Goal: Task Accomplishment & Management: Complete application form

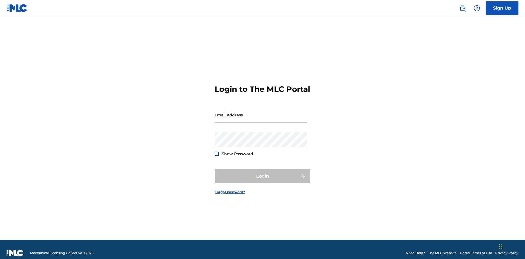
scroll to position [7, 0]
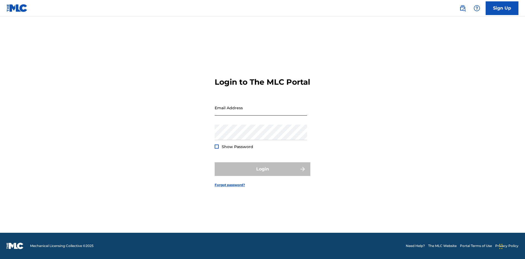
click at [261, 112] on input "Email Address" at bounding box center [261, 108] width 92 height 16
type input "[EMAIL_ADDRESS][DOMAIN_NAME]"
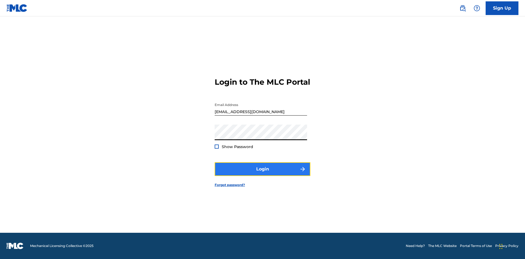
click at [263, 174] on button "Login" at bounding box center [263, 169] width 96 height 14
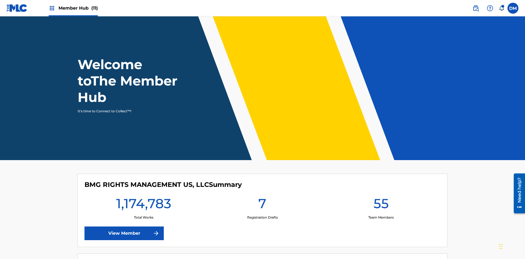
click at [73, 8] on span "Member Hub (11)" at bounding box center [78, 8] width 39 height 6
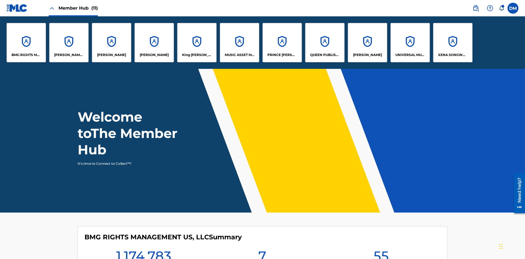
scroll to position [20, 0]
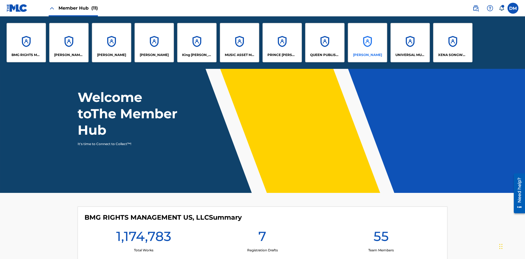
click at [367, 55] on p "RONALD MCTESTERSON" at bounding box center [367, 55] width 29 height 5
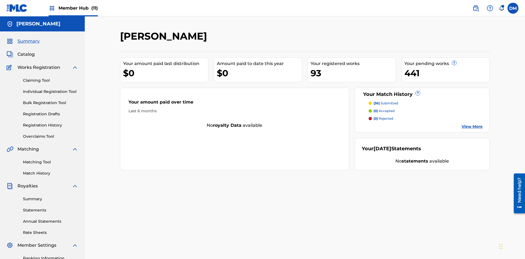
scroll to position [56, 0]
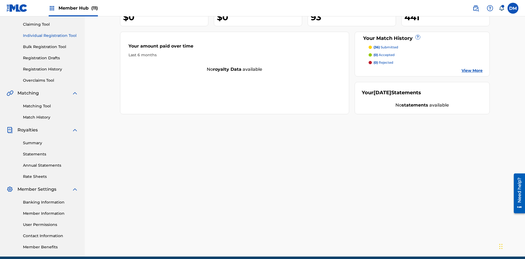
click at [51, 36] on link "Individual Registration Tool" at bounding box center [50, 36] width 55 height 6
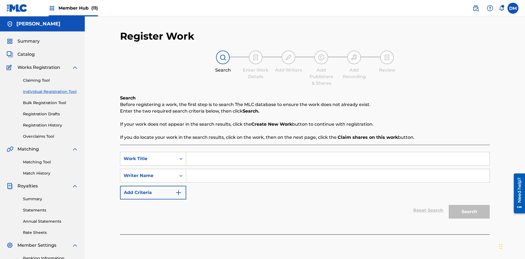
scroll to position [80, 0]
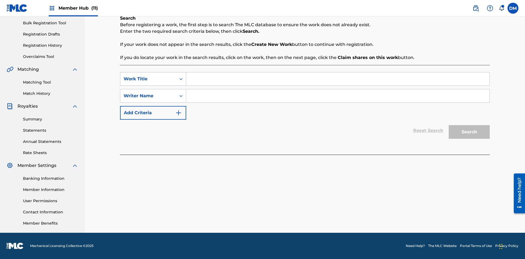
click at [148, 79] on div "Work Title" at bounding box center [148, 79] width 49 height 7
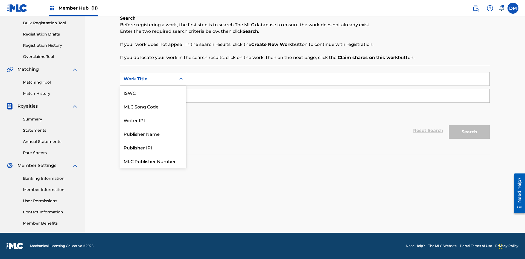
scroll to position [14, 0]
click at [153, 93] on div "MLC Song Code" at bounding box center [153, 93] width 66 height 14
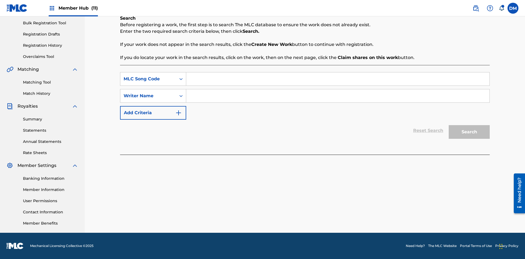
click at [338, 79] on input "Search Form" at bounding box center [337, 78] width 303 height 13
type input "MA9XWG"
click at [338, 96] on input "Search Form" at bounding box center [337, 95] width 303 height 13
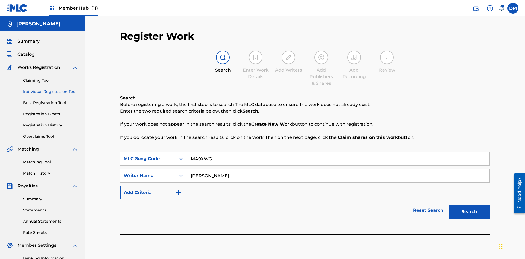
scroll to position [80, 0]
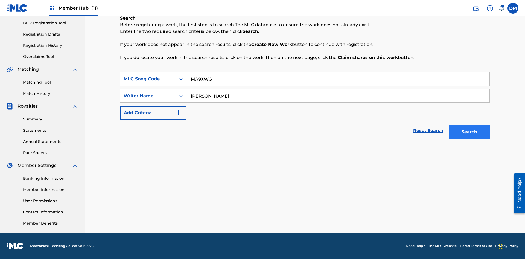
type input "ALVIN DEGUZMAN"
click at [469, 132] on button "Search" at bounding box center [469, 132] width 41 height 14
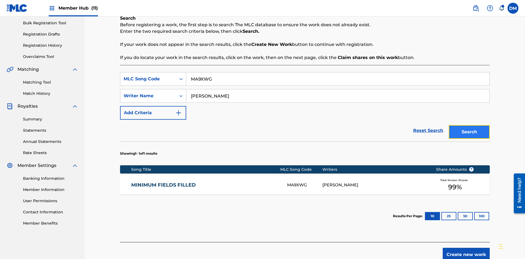
click at [469, 132] on button "Search" at bounding box center [469, 132] width 41 height 14
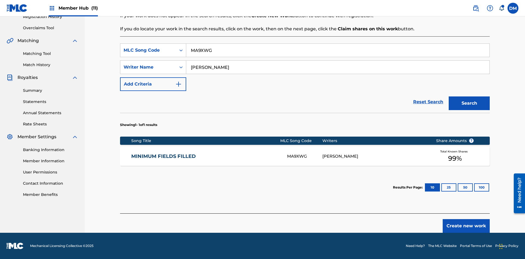
click at [305, 156] on div "MA9XWG" at bounding box center [304, 156] width 35 height 6
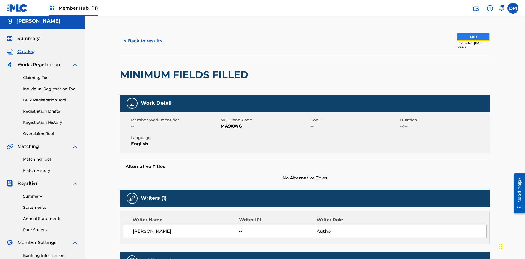
click at [467, 37] on button "Edit" at bounding box center [473, 37] width 33 height 8
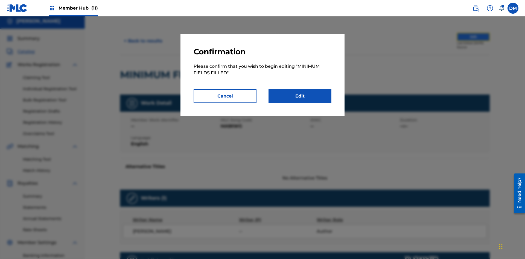
scroll to position [59, 0]
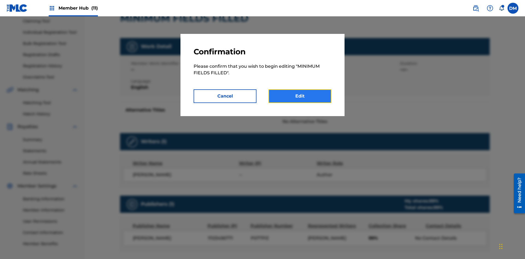
click at [300, 96] on link "Edit" at bounding box center [300, 96] width 63 height 14
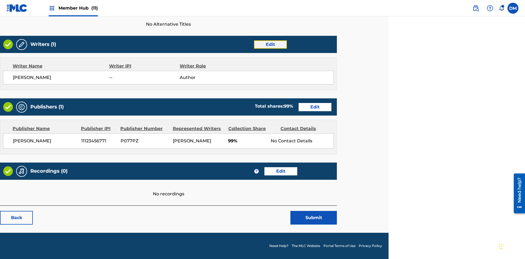
click at [270, 44] on link "Edit" at bounding box center [270, 44] width 33 height 8
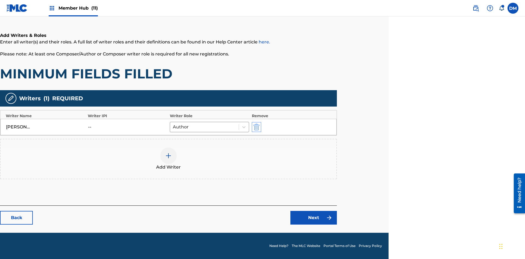
click at [256, 127] on img "submit" at bounding box center [257, 127] width 6 height 7
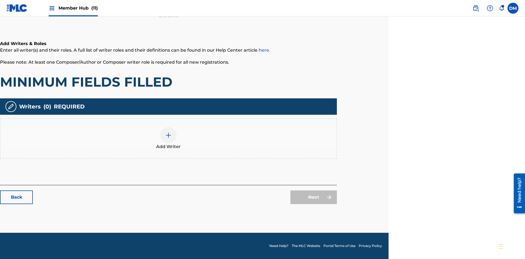
click at [169, 138] on img at bounding box center [168, 135] width 7 height 7
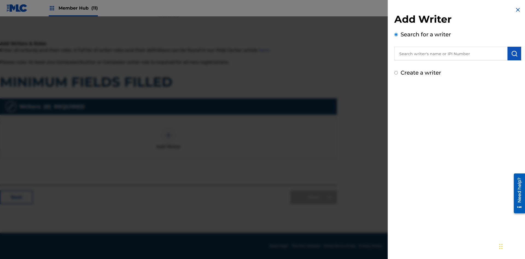
click at [451, 54] on input "text" at bounding box center [450, 54] width 113 height 14
type input "Test2025.09.19.06.10.05"
click at [515, 54] on img "submit" at bounding box center [514, 53] width 7 height 7
click at [396, 96] on input "Create a writer" at bounding box center [396, 96] width 4 height 4
radio input "false"
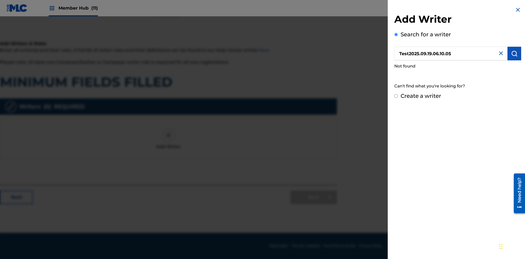
radio input "false"
radio input "true"
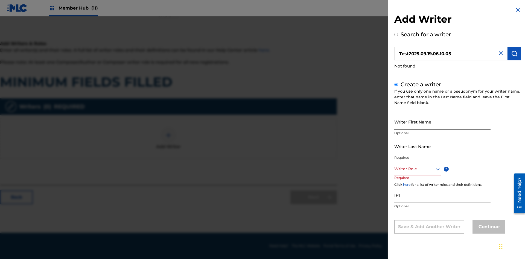
click at [443, 122] on input "Writer First Name" at bounding box center [442, 122] width 96 height 16
type input "Test2025.09.19.06.10.08"
click at [443, 146] on input "Writer Last Name" at bounding box center [442, 147] width 96 height 16
type input "Test2025.09.19.06.10.09"
click at [417, 169] on div at bounding box center [417, 169] width 47 height 7
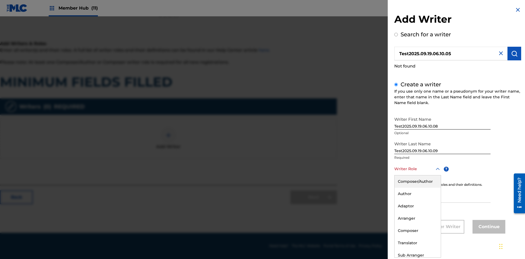
click at [417, 206] on div "Adaptor" at bounding box center [418, 206] width 46 height 12
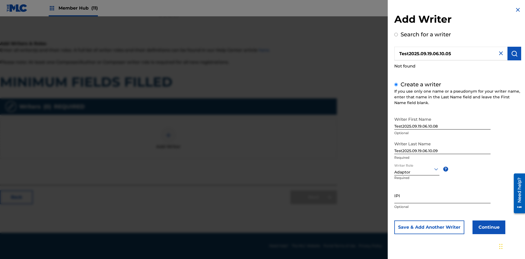
click at [443, 196] on input "IPI" at bounding box center [442, 196] width 96 height 16
type input "595839777"
click at [488, 227] on button "Continue" at bounding box center [489, 228] width 33 height 14
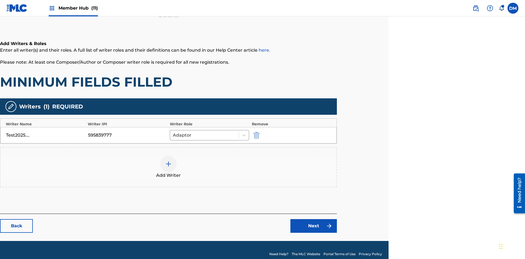
scroll to position [88, 136]
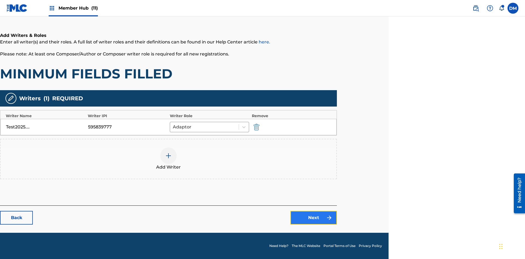
click at [314, 218] on link "Next" at bounding box center [314, 218] width 47 height 14
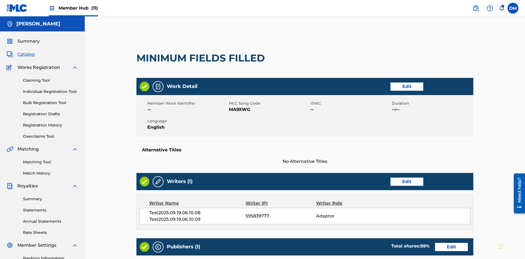
scroll to position [140, 136]
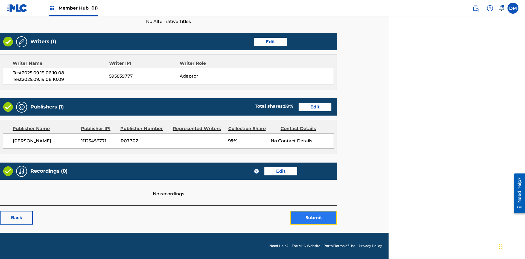
click at [314, 218] on button "Submit" at bounding box center [314, 218] width 47 height 14
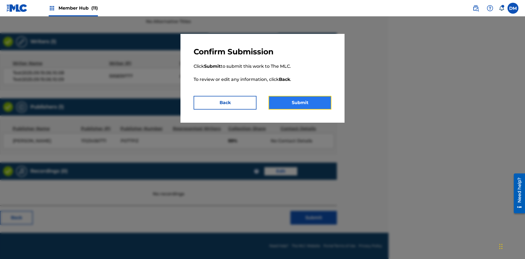
click at [300, 103] on button "Submit" at bounding box center [300, 103] width 63 height 14
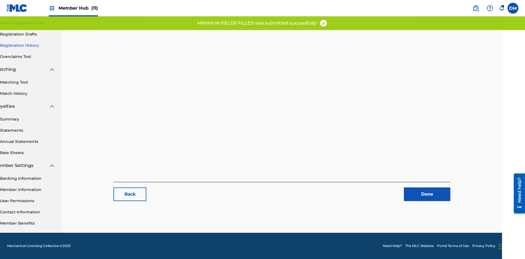
click at [28, 45] on link "Registration History" at bounding box center [27, 46] width 55 height 6
